Goal: Task Accomplishment & Management: Use online tool/utility

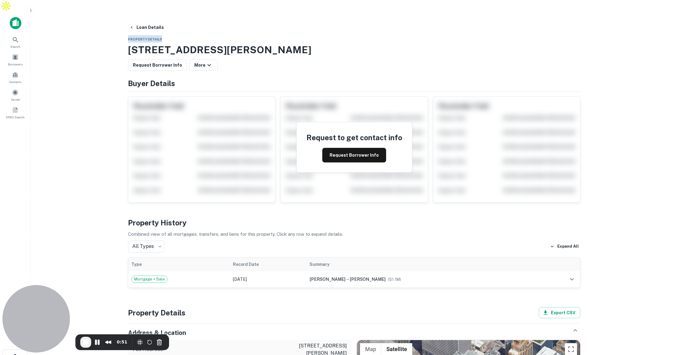
drag, startPoint x: 128, startPoint y: 26, endPoint x: 170, endPoint y: 27, distance: 42.0
click at [350, 148] on button "Request Borrower Info" at bounding box center [354, 155] width 64 height 15
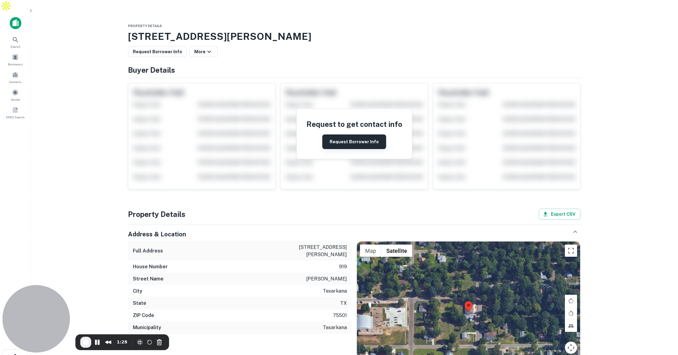
click at [363, 134] on button "Request Borrower Info" at bounding box center [354, 141] width 64 height 15
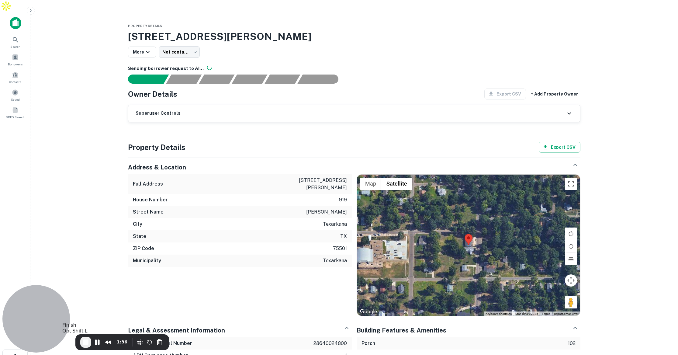
click at [84, 341] on span "End Recording" at bounding box center [85, 341] width 7 height 7
